Goal: Information Seeking & Learning: Understand process/instructions

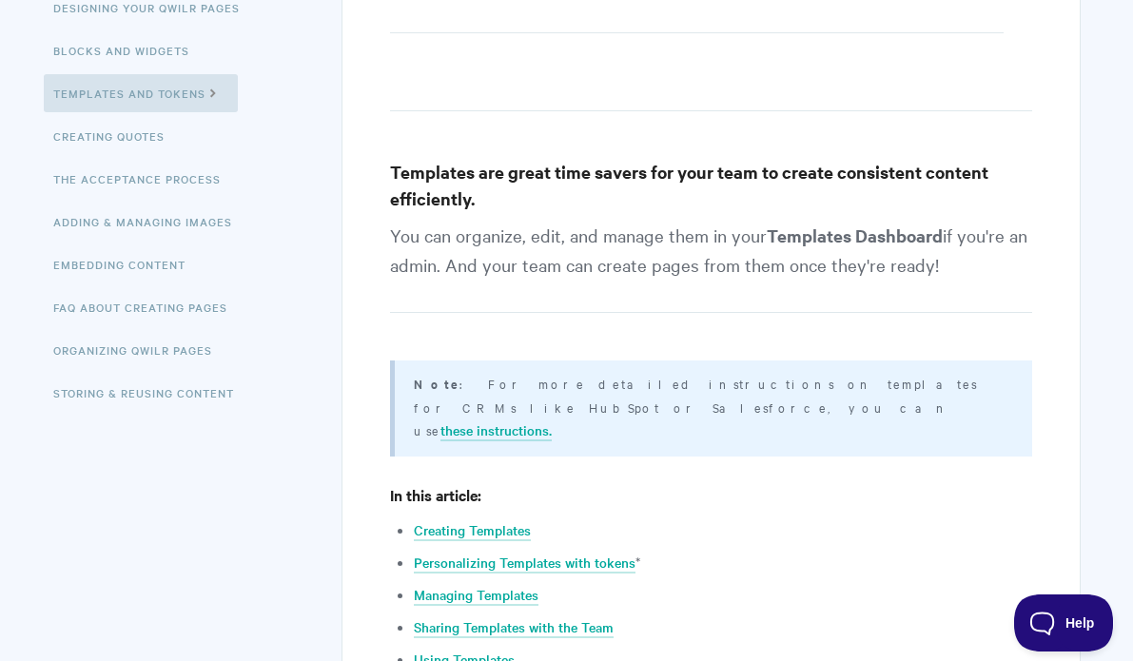
scroll to position [352, 0]
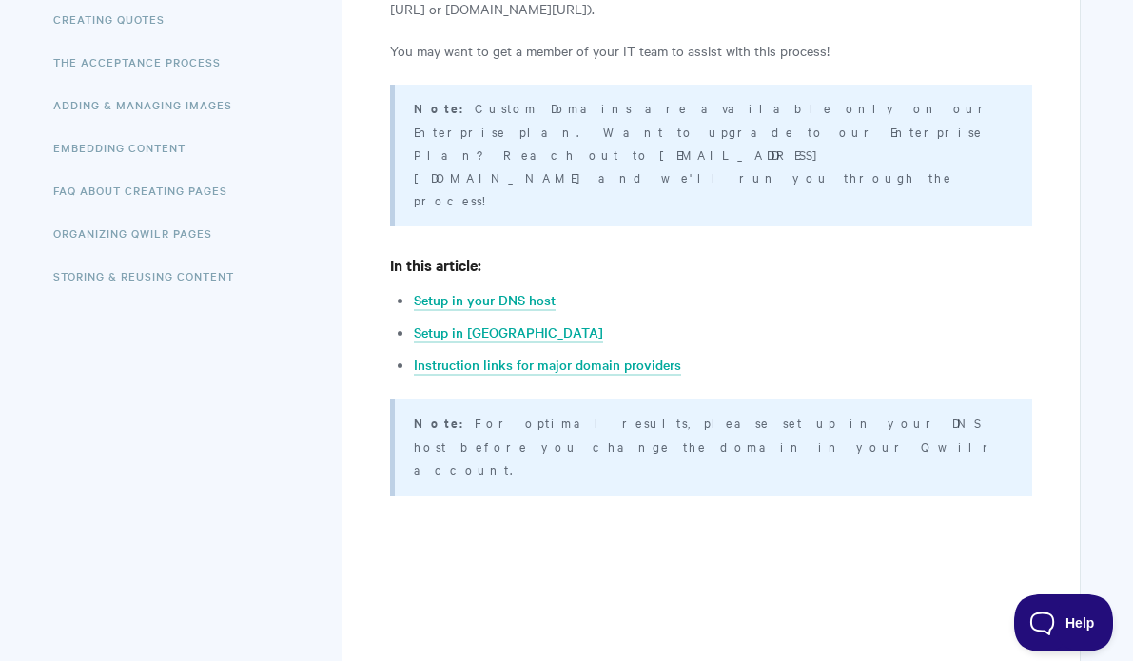
scroll to position [468, 0]
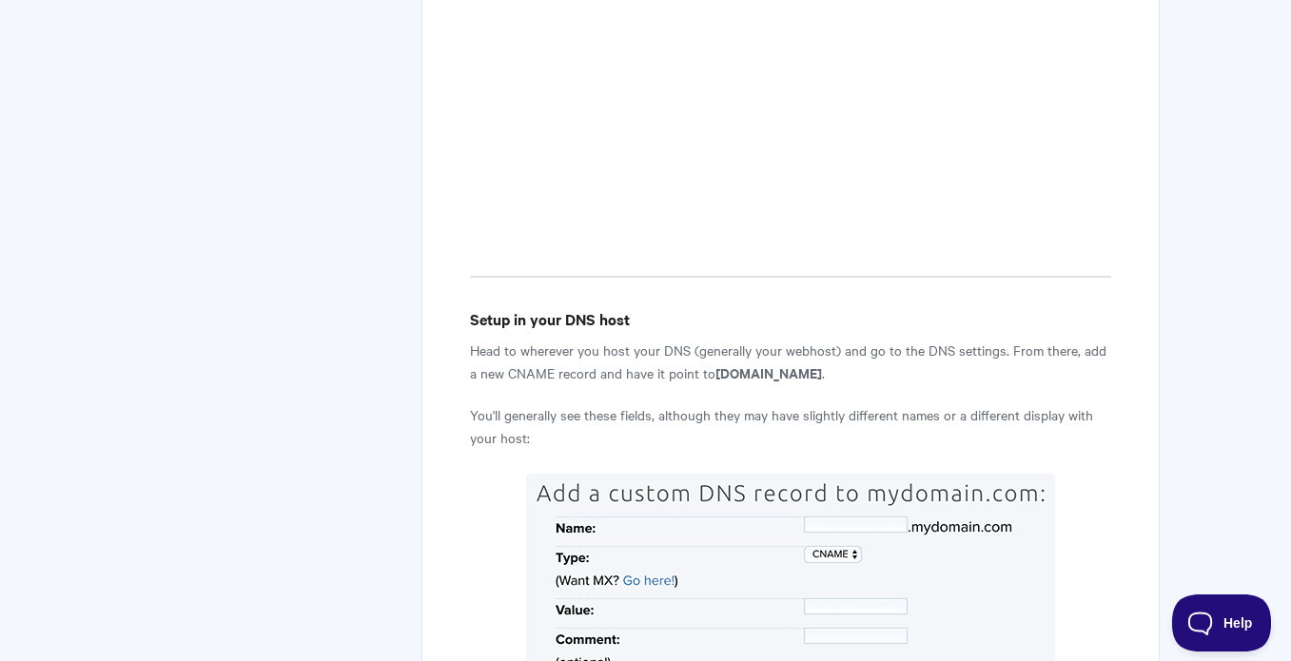
scroll to position [1112, 0]
drag, startPoint x: 706, startPoint y: 262, endPoint x: 874, endPoint y: 250, distance: 168.8
click at [874, 337] on p "Head to wherever you host your DNS (generally your webhost) and go to the DNS s…" at bounding box center [790, 360] width 640 height 46
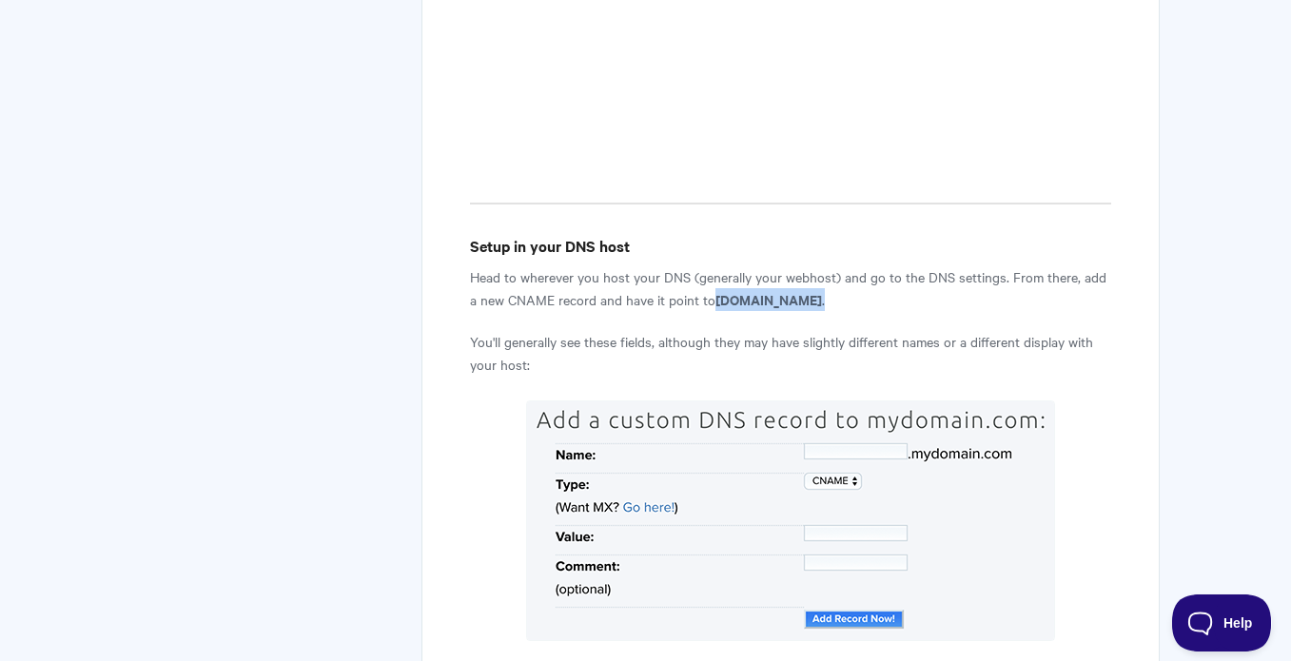
scroll to position [1195, 0]
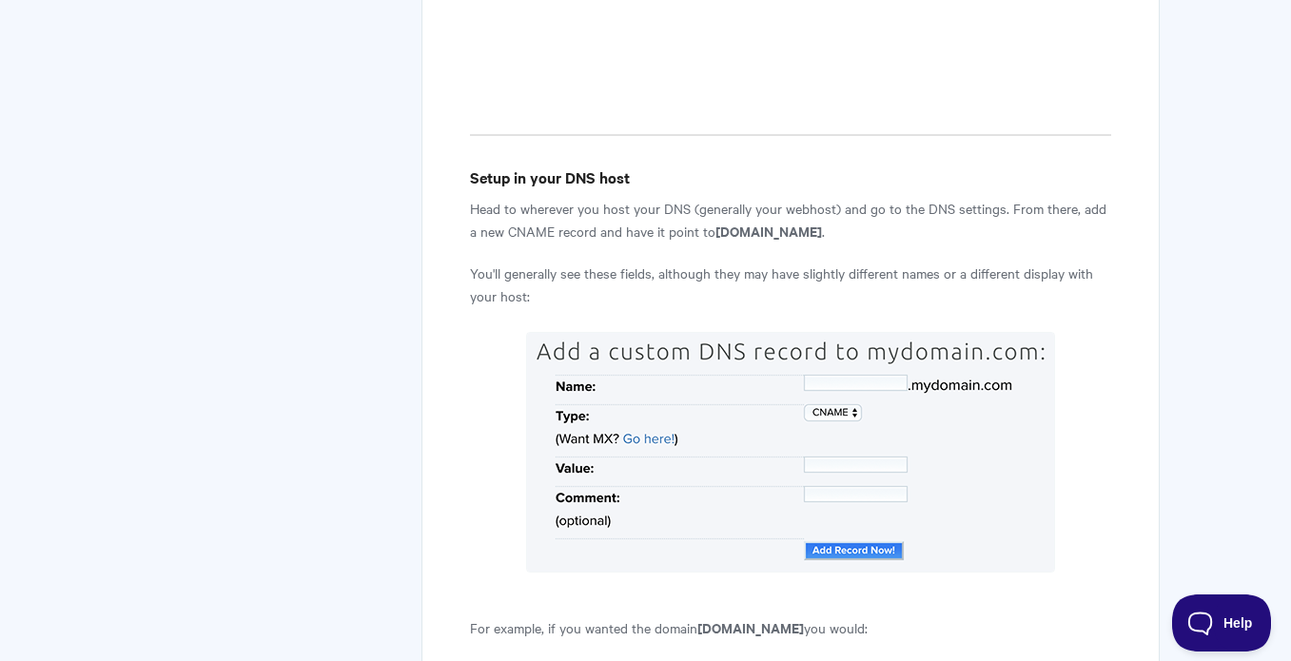
scroll to position [1262, 0]
